Goal: Navigation & Orientation: Find specific page/section

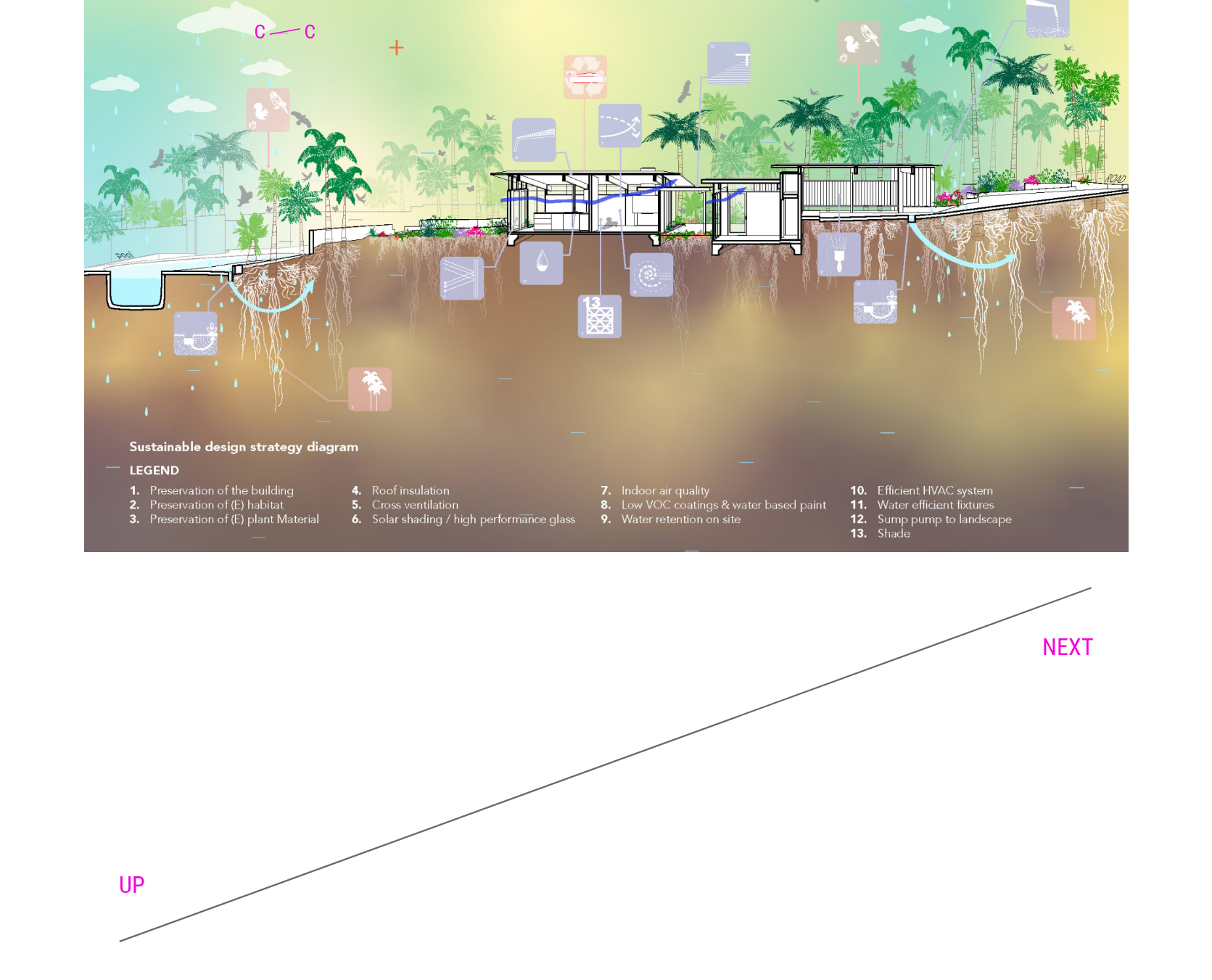
scroll to position [10599, 0]
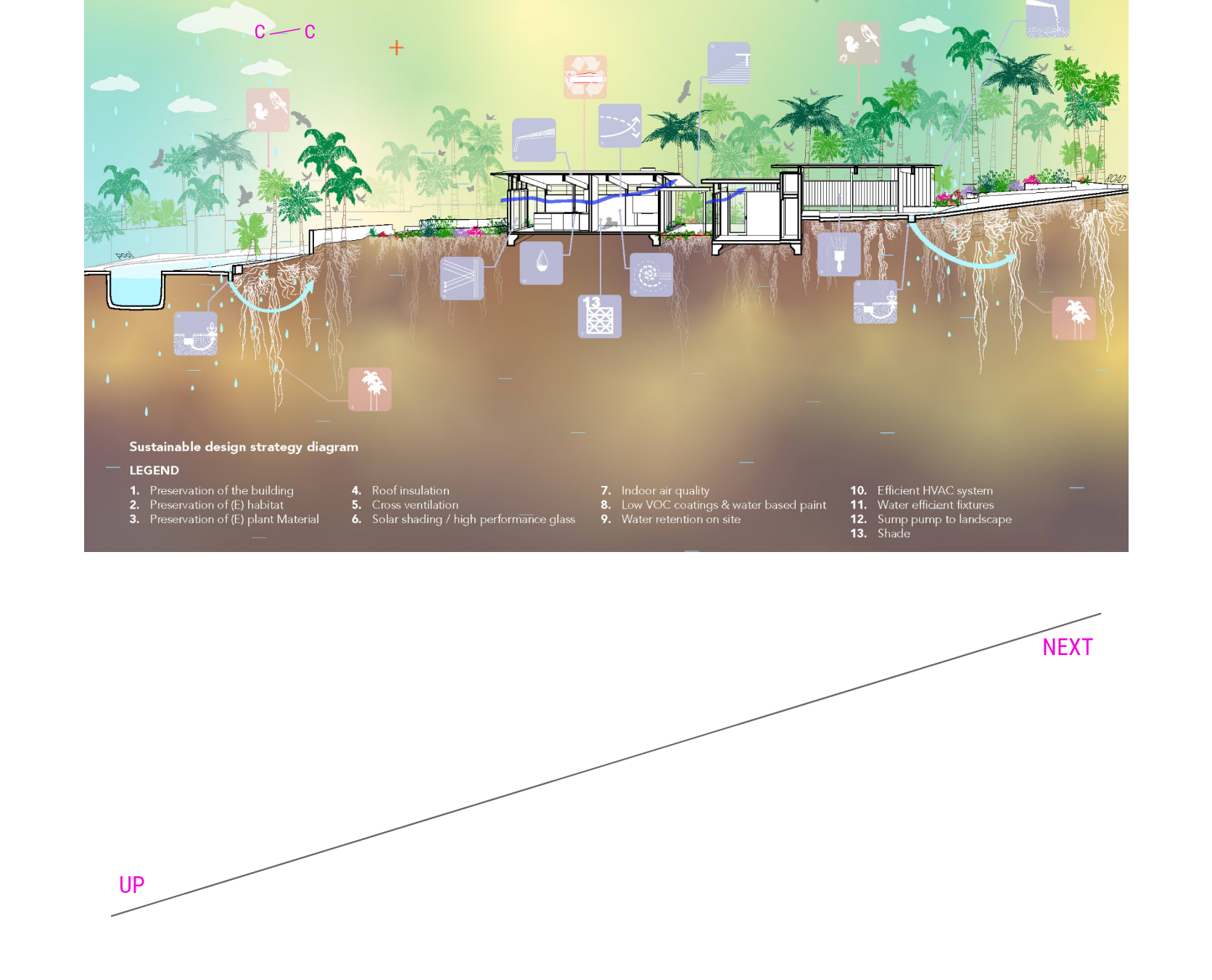
click at [1085, 650] on link "NEXT" at bounding box center [1068, 647] width 52 height 27
click at [127, 877] on link "UP" at bounding box center [132, 885] width 26 height 27
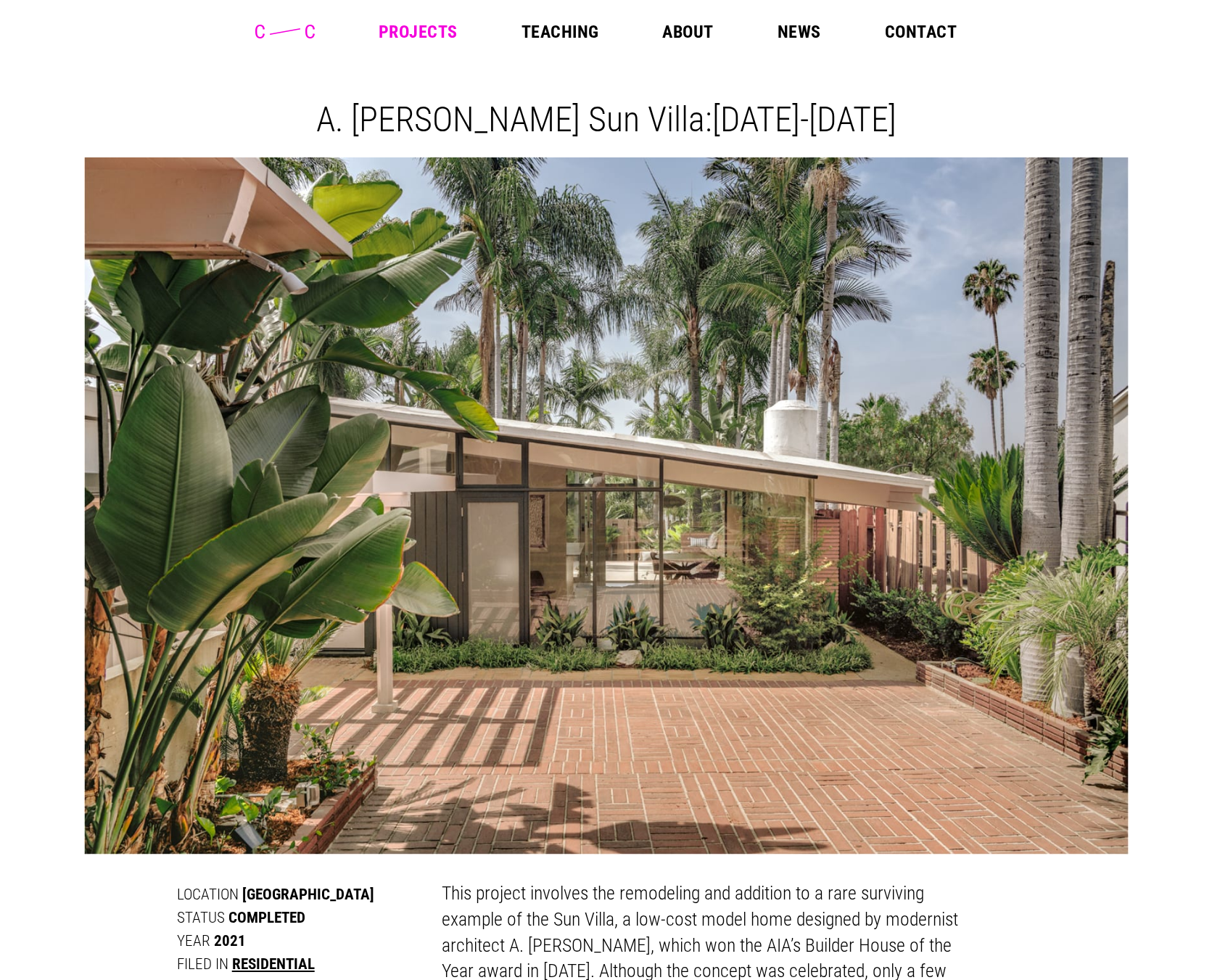
scroll to position [1, 0]
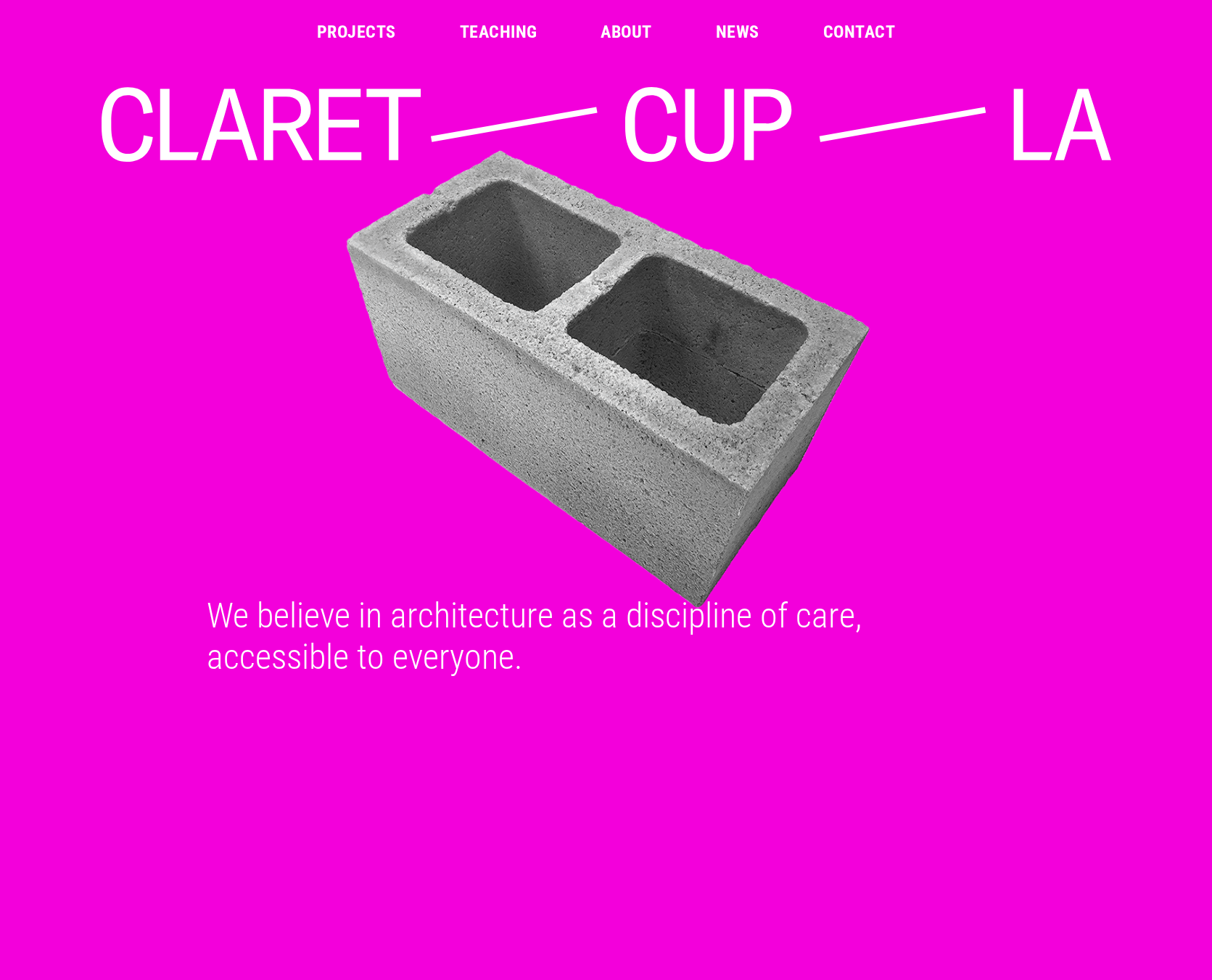
click at [385, 35] on link "Projects" at bounding box center [356, 32] width 79 height 17
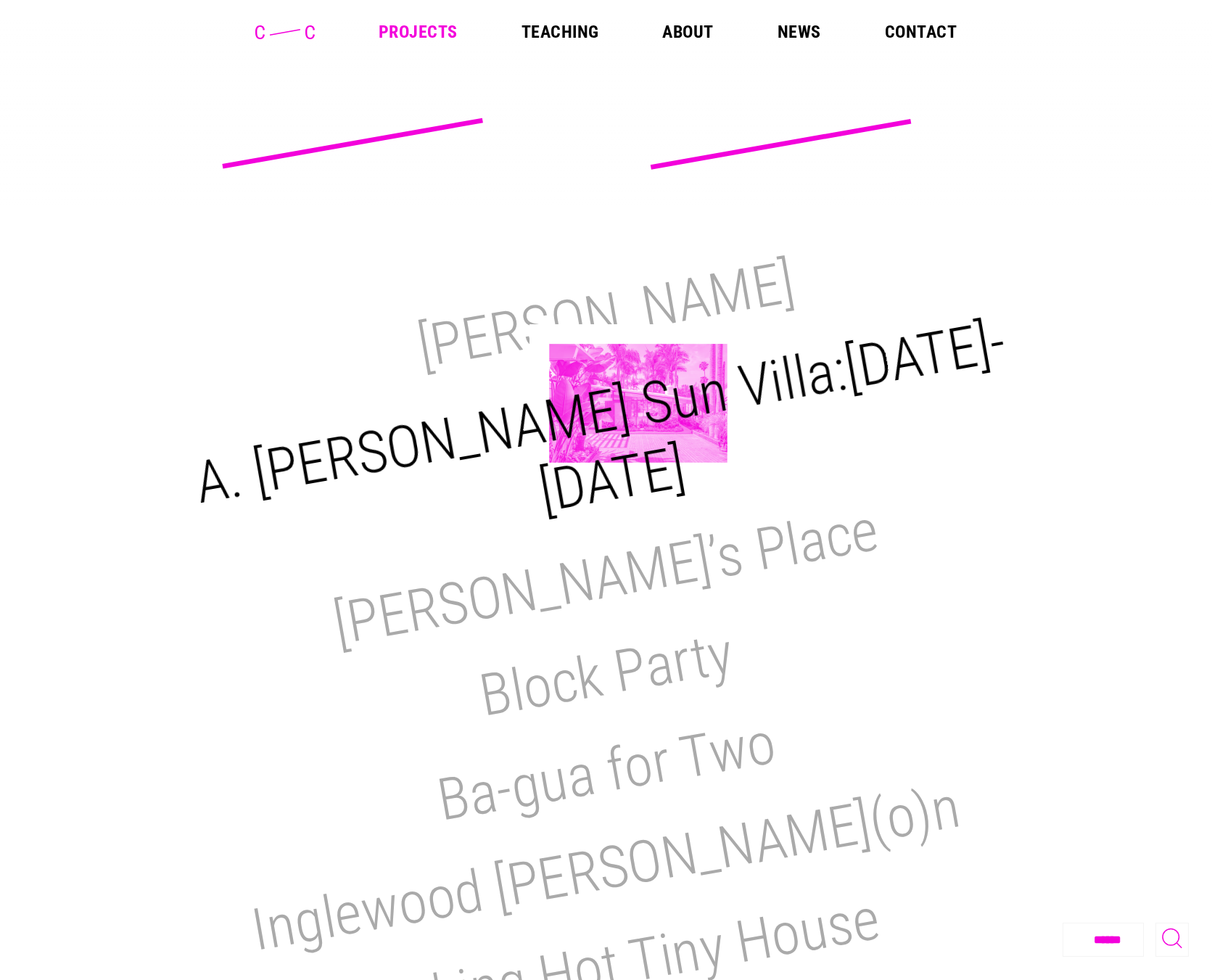
click at [639, 403] on h2 "A. [PERSON_NAME] Sun Villa:[DATE]-[DATE]" at bounding box center [601, 417] width 821 height 218
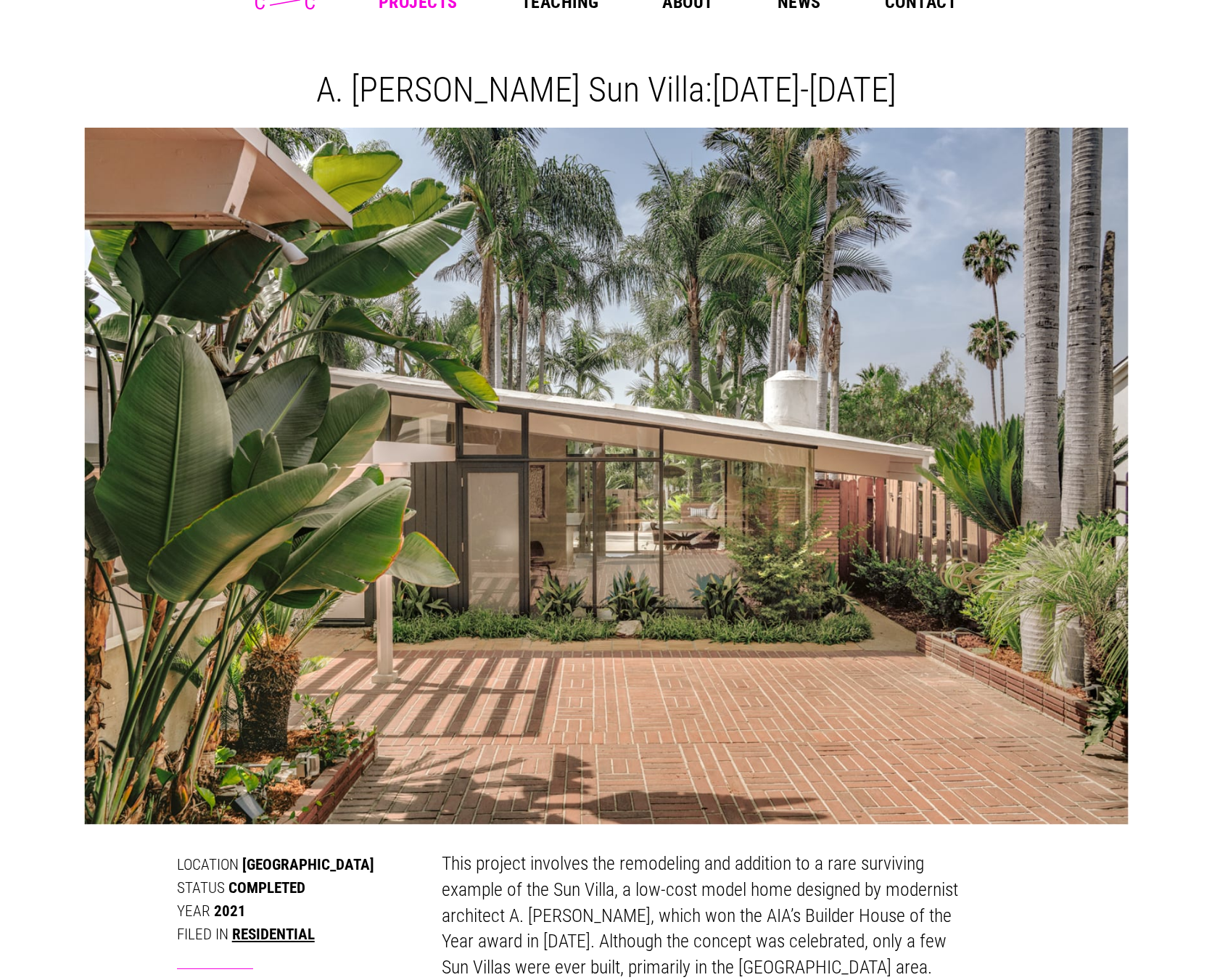
scroll to position [32, 0]
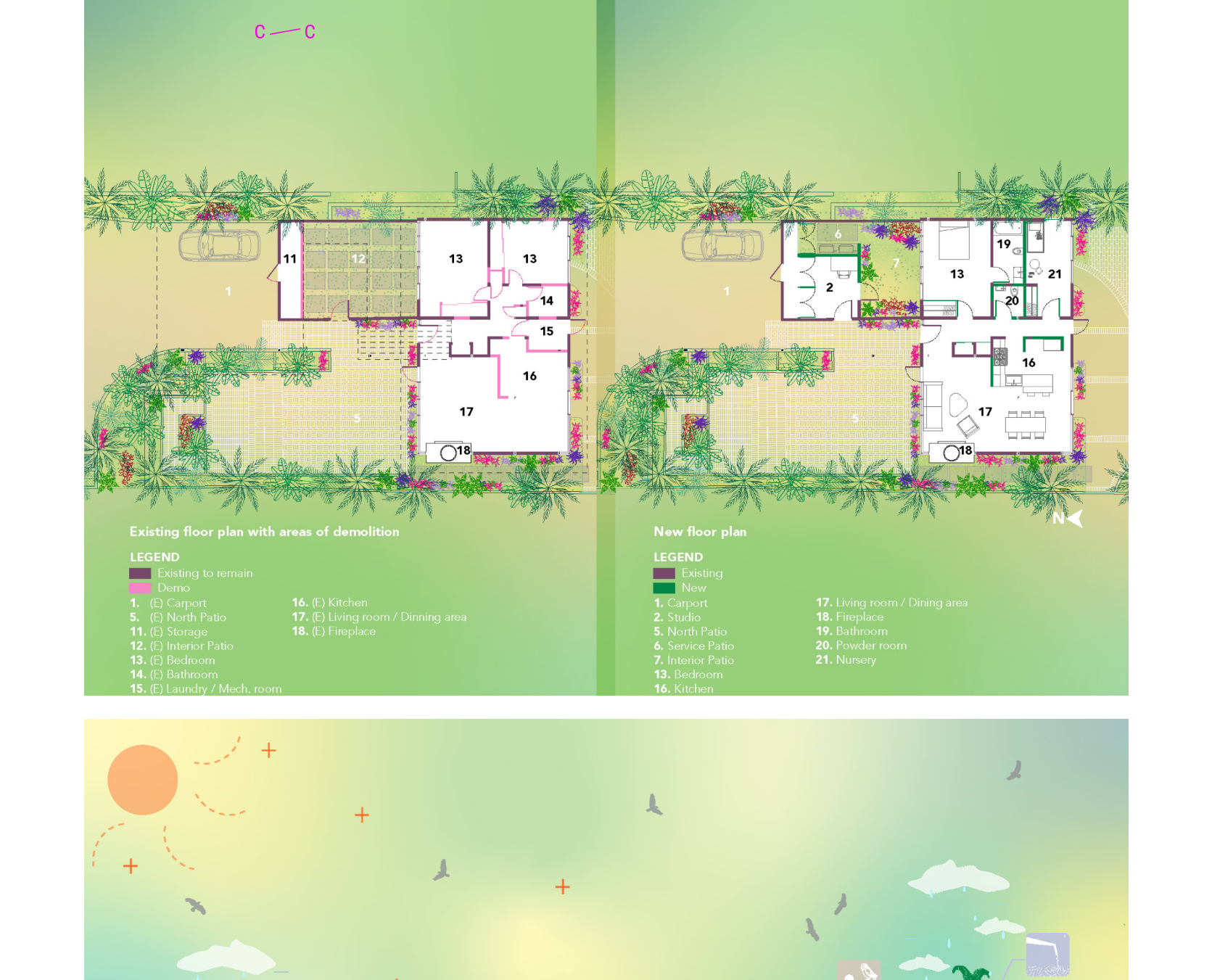
scroll to position [9643, 0]
click at [439, 354] on img at bounding box center [606, 314] width 1045 height 764
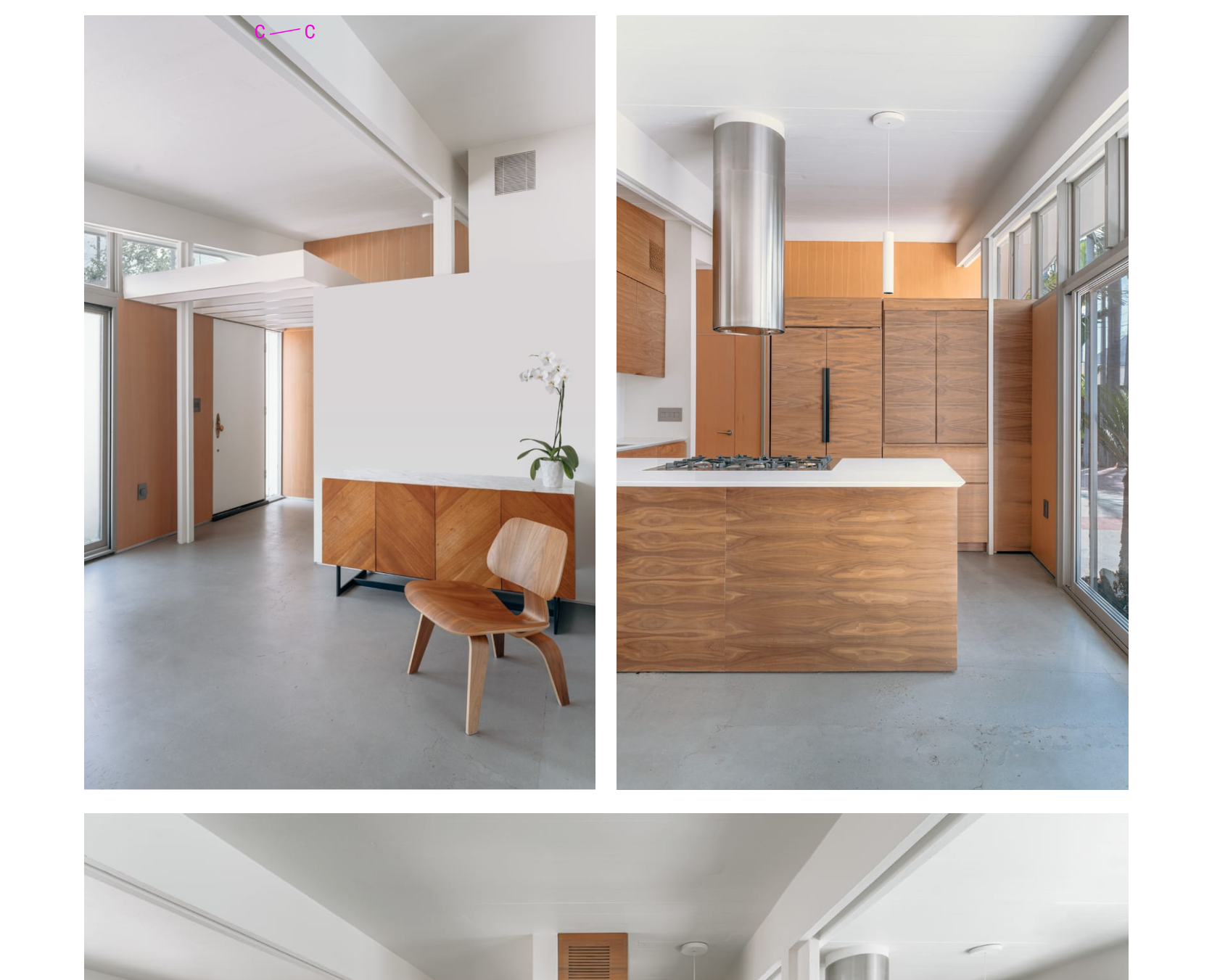
scroll to position [4821, 0]
